Goal: Use online tool/utility: Utilize a website feature to perform a specific function

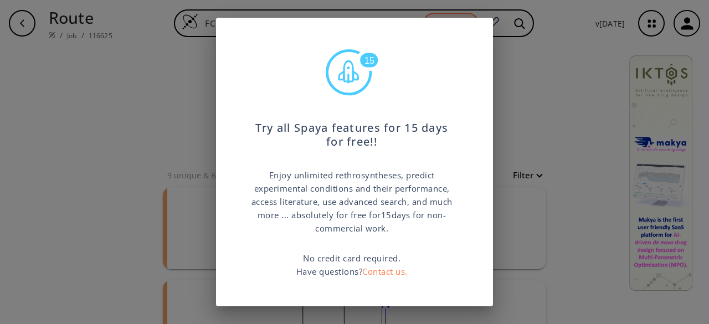
click at [536, 94] on div "15 Try all Spaya features for 15 days for free!! Enjoy unlimited rethrosynthese…" at bounding box center [354, 162] width 709 height 324
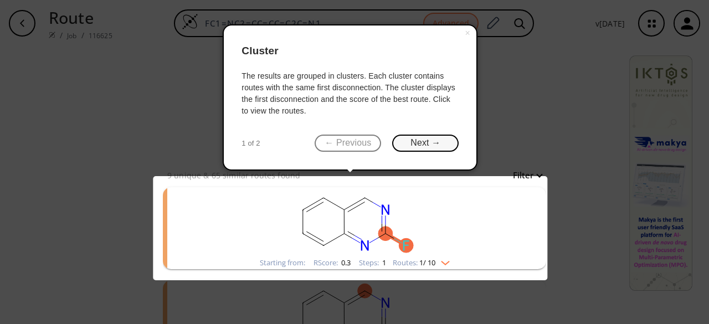
click at [403, 143] on button "Next →" at bounding box center [425, 143] width 66 height 17
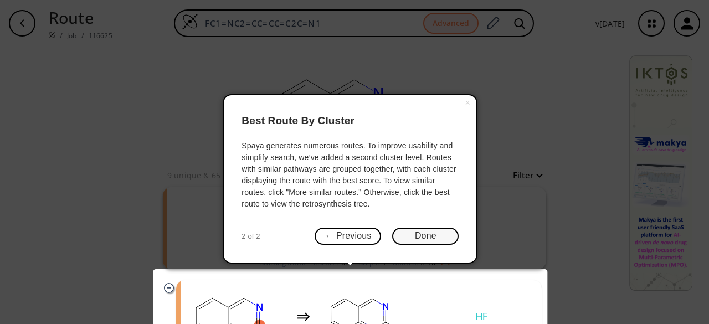
click at [420, 236] on button "Done" at bounding box center [425, 236] width 66 height 17
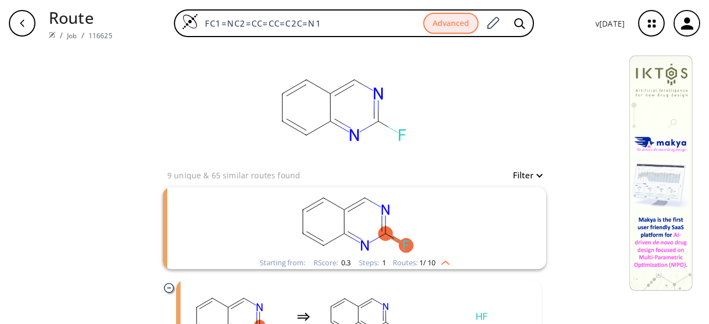
scroll to position [52, 0]
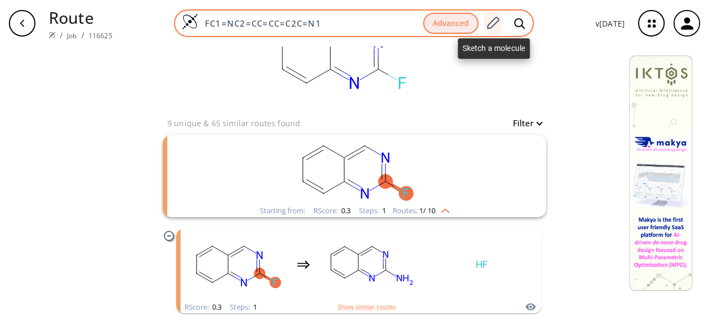
click at [492, 22] on icon at bounding box center [492, 23] width 15 height 14
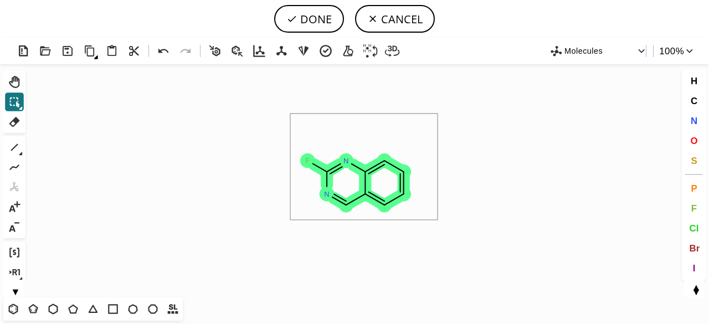
drag, startPoint x: 288, startPoint y: 117, endPoint x: 437, endPoint y: 217, distance: 179.9
click at [437, 218] on icon "Created with [PERSON_NAME] 2.3.0 F N N" at bounding box center [354, 180] width 649 height 233
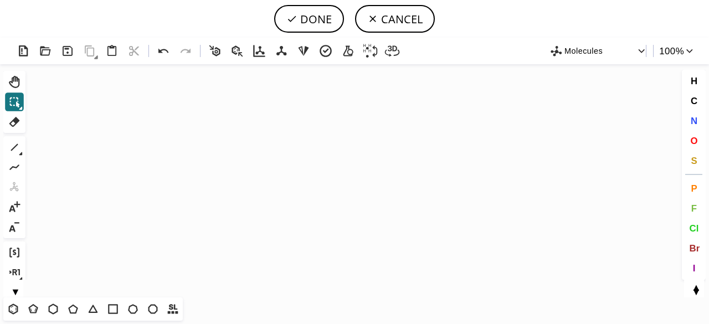
drag, startPoint x: 14, startPoint y: 308, endPoint x: 20, endPoint y: 297, distance: 12.9
click at [15, 305] on icon at bounding box center [13, 309] width 14 height 14
click at [169, 151] on icon "Created with [PERSON_NAME] 2.3.0" at bounding box center [354, 180] width 649 height 233
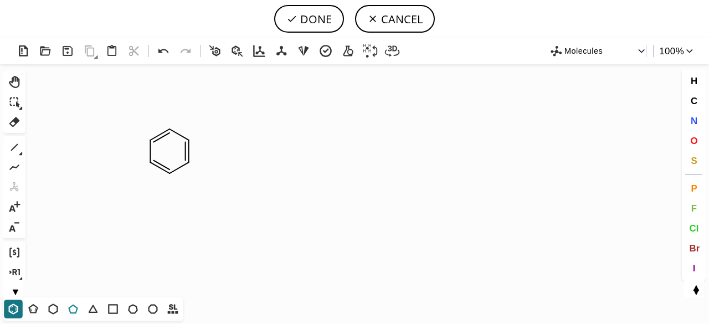
click at [73, 304] on icon at bounding box center [73, 309] width 14 height 14
click at [19, 142] on icon at bounding box center [14, 147] width 14 height 14
click at [693, 112] on button "N" at bounding box center [693, 120] width 19 height 19
click at [210, 171] on tspan "N" at bounding box center [210, 171] width 6 height 8
click at [18, 147] on icon at bounding box center [14, 147] width 14 height 14
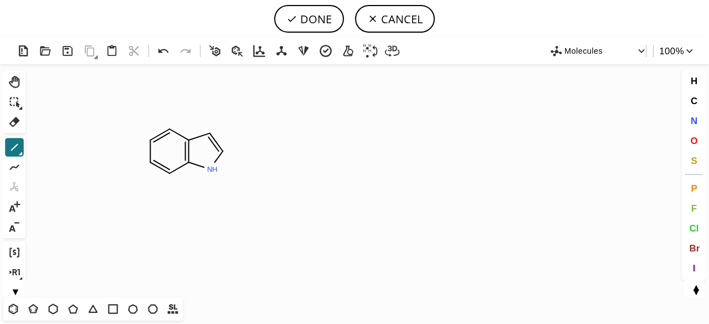
drag, startPoint x: 150, startPoint y: 141, endPoint x: 137, endPoint y: 152, distance: 16.5
drag, startPoint x: 111, startPoint y: 95, endPoint x: 100, endPoint y: 87, distance: 13.4
click at [209, 178] on icon "Created with [PERSON_NAME] 2.3.0 C H 3 C H 3 N H C H 2 C H 3 N" at bounding box center [354, 180] width 649 height 233
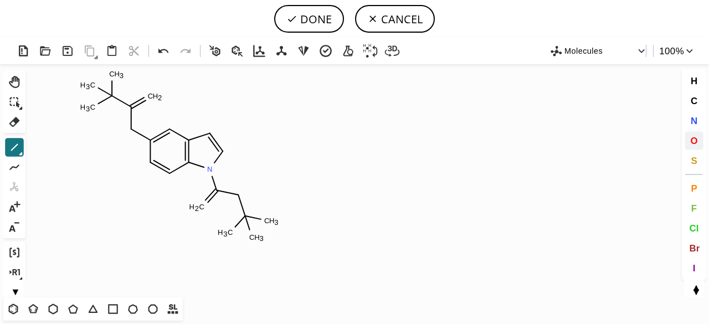
click at [692, 139] on span "O" at bounding box center [693, 140] width 7 height 11
click at [198, 208] on tspan "O" at bounding box center [198, 210] width 6 height 8
click at [238, 197] on tspan "O" at bounding box center [238, 197] width 6 height 8
click at [157, 97] on tspan "O" at bounding box center [157, 97] width 6 height 8
click at [129, 128] on tspan "O" at bounding box center [129, 128] width 6 height 8
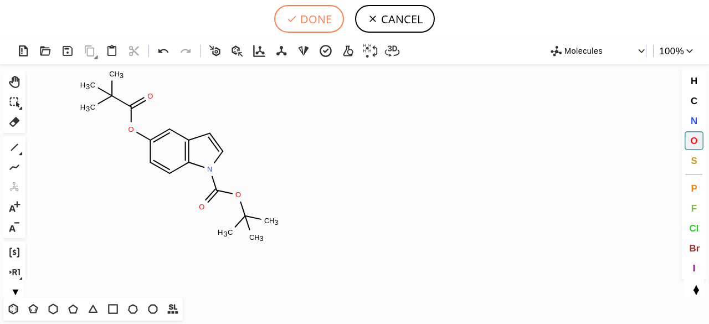
click at [316, 9] on button "DONE" at bounding box center [309, 19] width 70 height 28
type input "C1(OC(=O)C(C)(C)C)C=CC2N(C(OC(C)(C)C)=O)C=CC=2C=1"
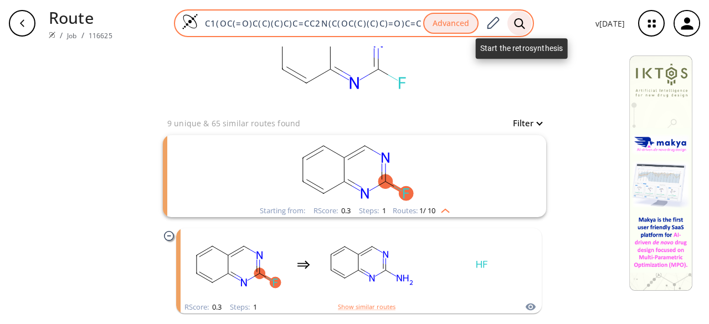
click at [525, 22] on icon at bounding box center [519, 24] width 11 height 12
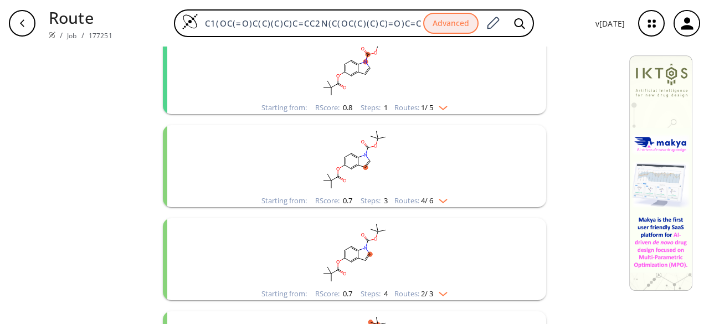
scroll to position [166, 0]
